Goal: Task Accomplishment & Management: Use online tool/utility

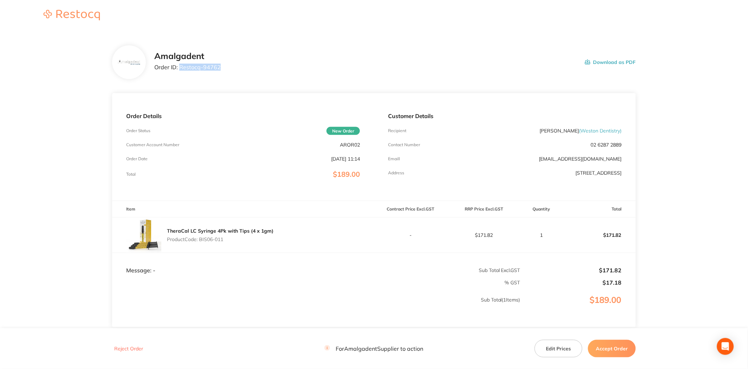
drag, startPoint x: 222, startPoint y: 68, endPoint x: 179, endPoint y: 69, distance: 43.6
click at [179, 69] on div "Amalgadent Order ID: Restocq- 94762 Download as PDF" at bounding box center [395, 62] width 482 height 22
copy p "Restocq- 94762"
click at [271, 79] on section "Amalgadent Order ID: Restocq- 94762 Download as PDF Order Details Order Status …" at bounding box center [374, 207] width 524 height 353
click at [206, 67] on p "Order ID: Restocq- 94762" at bounding box center [187, 67] width 66 height 6
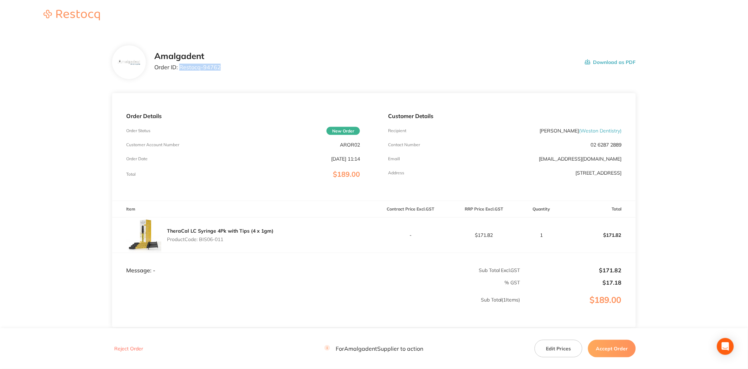
drag, startPoint x: 219, startPoint y: 66, endPoint x: 180, endPoint y: 70, distance: 39.2
click at [180, 70] on div "Amalgadent Order ID: Restocq- 94762 Download as PDF" at bounding box center [395, 62] width 482 height 22
copy p "Restocq- 94762"
click at [715, 133] on main "Amalgadent Order ID: Restocq- 94762 Download as PDF Order Details Order Status …" at bounding box center [374, 207] width 748 height 353
click at [622, 351] on button "Accept Order" at bounding box center [612, 349] width 48 height 18
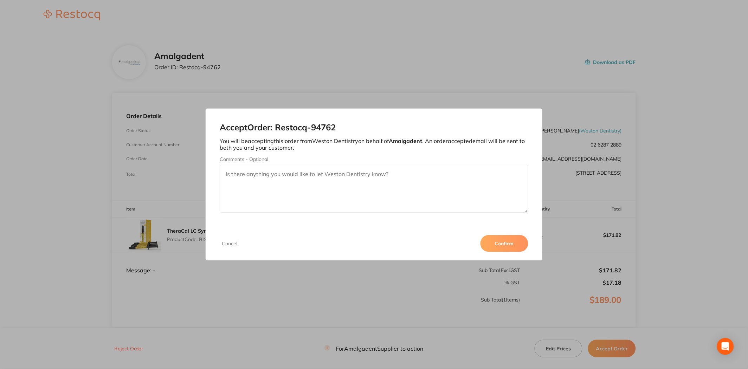
click at [434, 193] on textarea "Comments - Optional" at bounding box center [374, 189] width 309 height 48
type textarea "Order fulfilled - Amalgadent - [PERSON_NAME]"
click at [504, 244] on button "Confirm" at bounding box center [505, 243] width 48 height 17
